Goal: Information Seeking & Learning: Learn about a topic

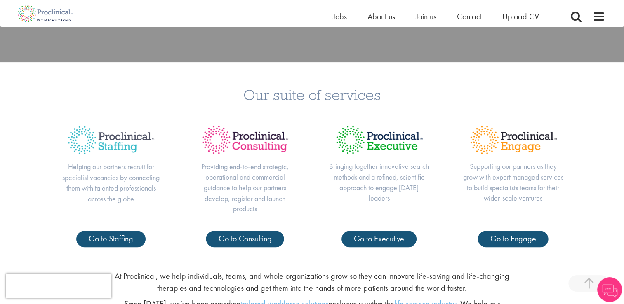
scroll to position [289, 0]
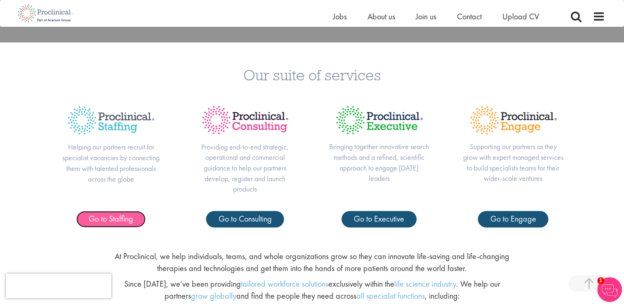
click at [127, 221] on span "Go to Staffing" at bounding box center [111, 219] width 45 height 11
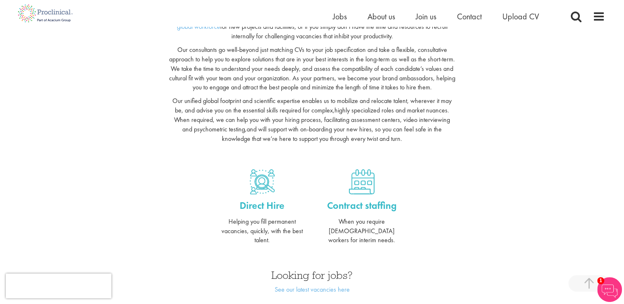
scroll to position [223, 0]
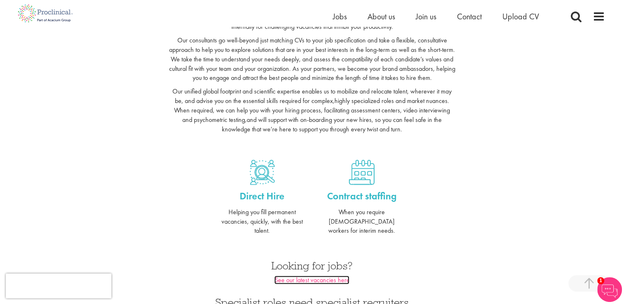
click at [328, 276] on link "See our latest vacancies here" at bounding box center [311, 280] width 75 height 9
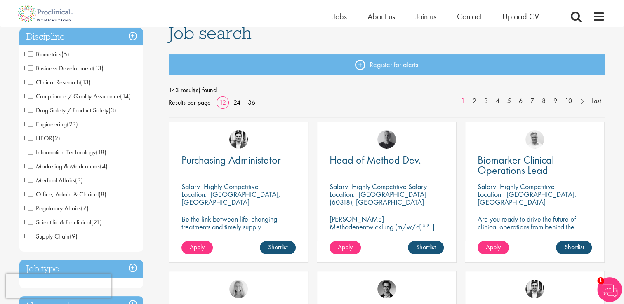
scroll to position [82, 0]
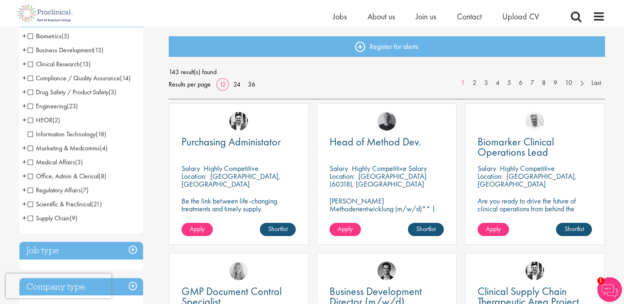
click at [70, 191] on span "Regulatory Affairs" at bounding box center [54, 190] width 53 height 9
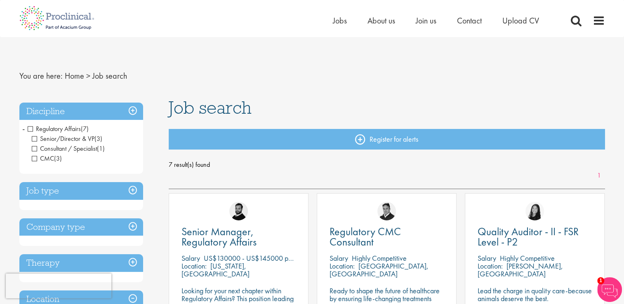
click at [53, 127] on span "Regulatory Affairs" at bounding box center [54, 128] width 53 height 9
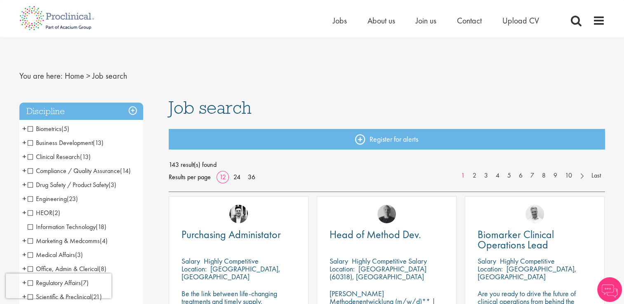
click at [78, 224] on span "Information Technology" at bounding box center [62, 227] width 68 height 9
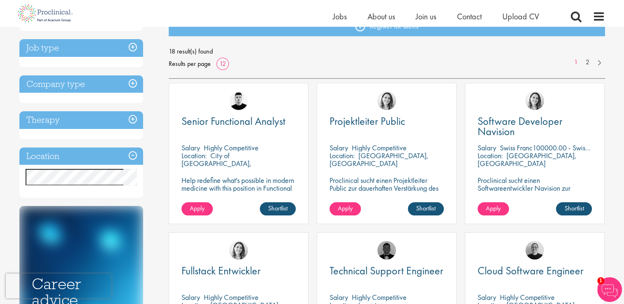
scroll to position [124, 0]
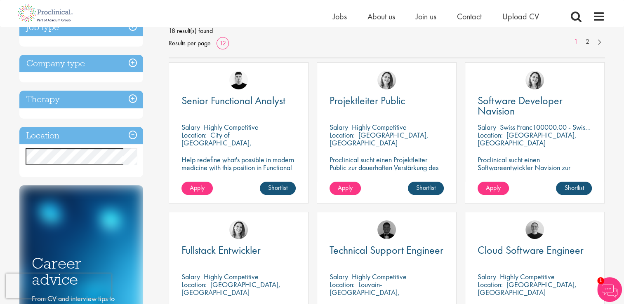
click at [115, 136] on h3 "Location" at bounding box center [81, 136] width 124 height 18
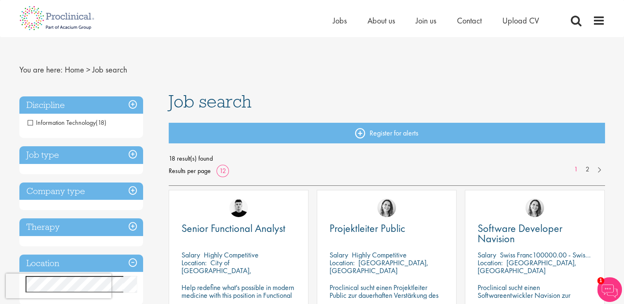
scroll to position [0, 0]
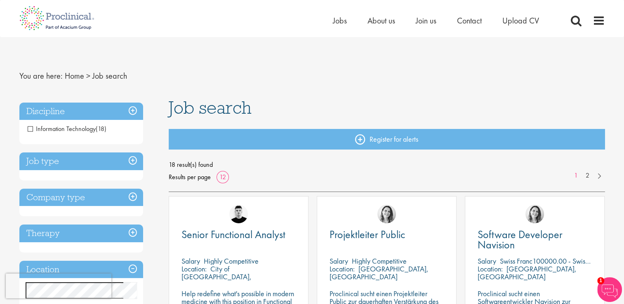
click at [67, 128] on span "Information Technology" at bounding box center [62, 128] width 68 height 9
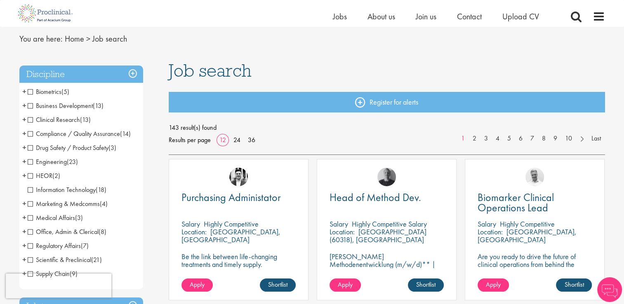
scroll to position [82, 0]
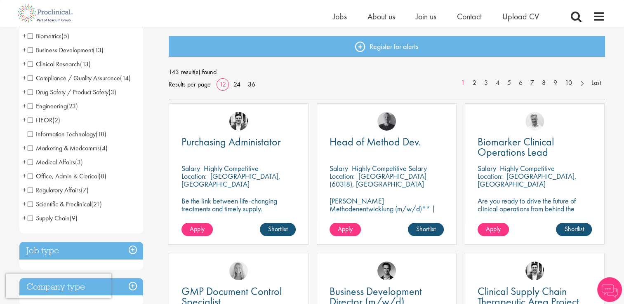
click at [77, 177] on span "Office, Admin & Clerical" at bounding box center [63, 176] width 71 height 9
click at [33, 174] on span "Office, Admin & Clerical" at bounding box center [63, 176] width 71 height 9
